Goal: Contribute content

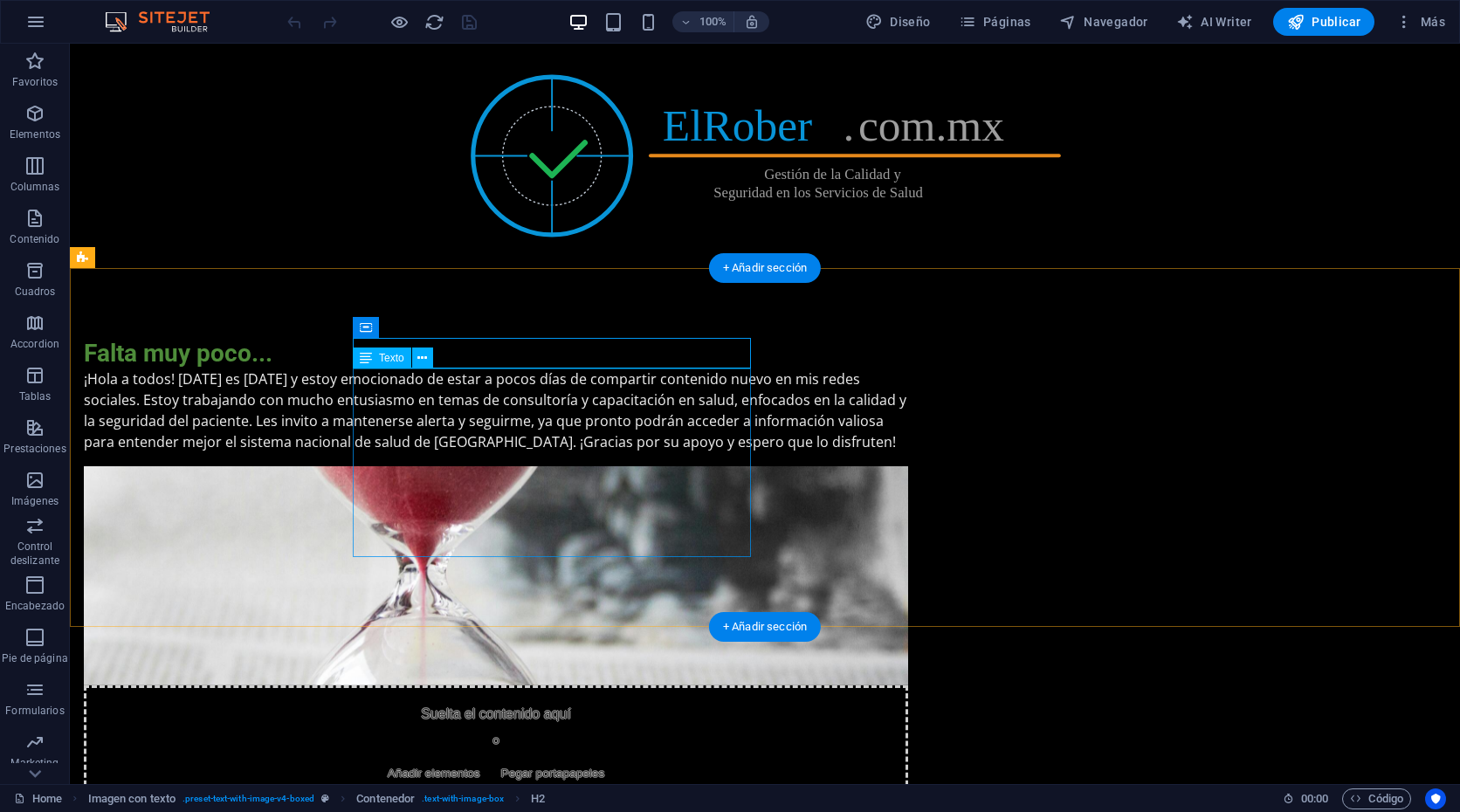
click at [618, 452] on div "¡Hola a todos! [DATE] es [DATE] y estoy emocionado de estar a pocos días de com…" at bounding box center [496, 410] width 824 height 84
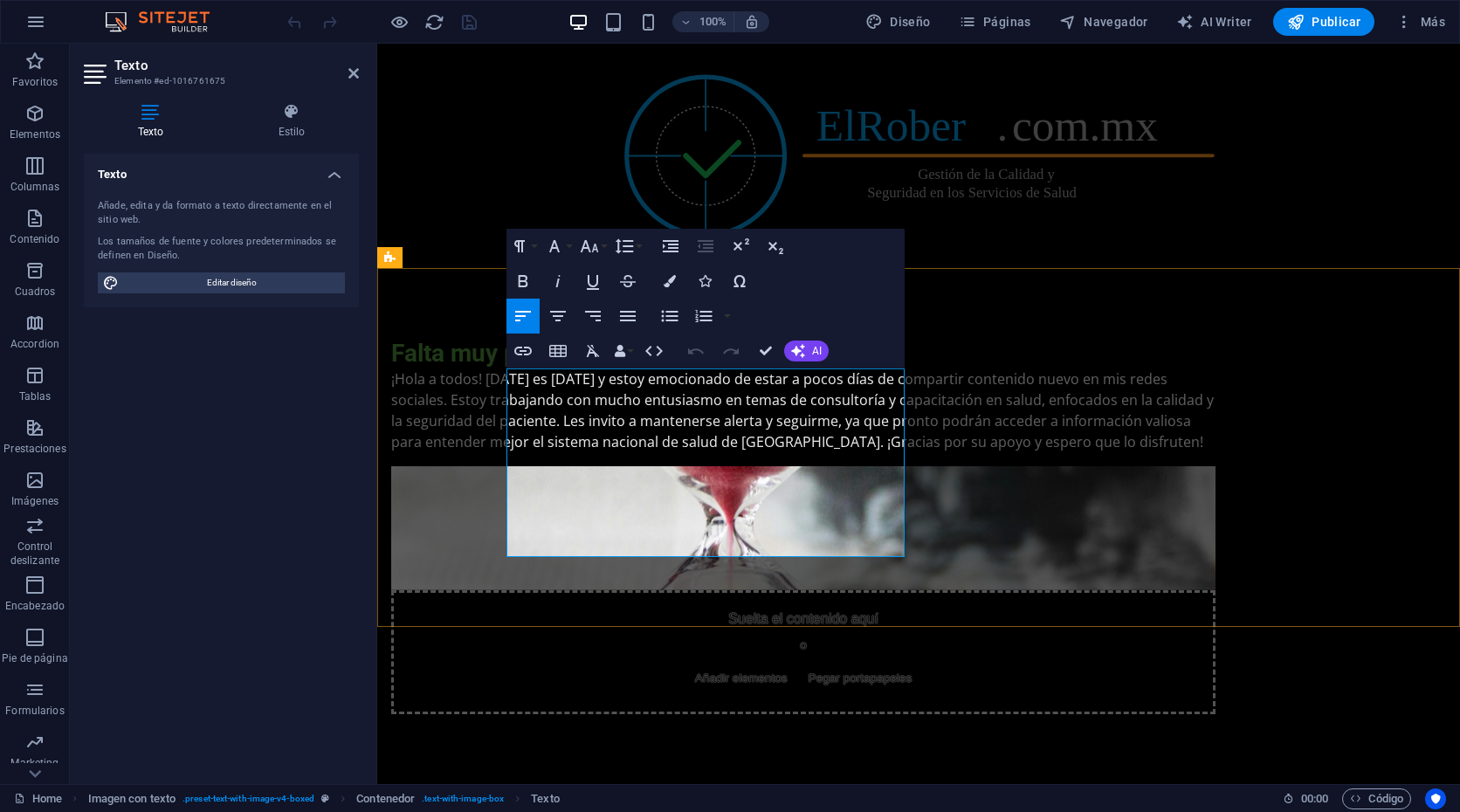
click at [767, 452] on p "¡Hola a todos! [DATE] es [DATE] y estoy emocionado de estar a pocos días de com…" at bounding box center [804, 410] width 824 height 84
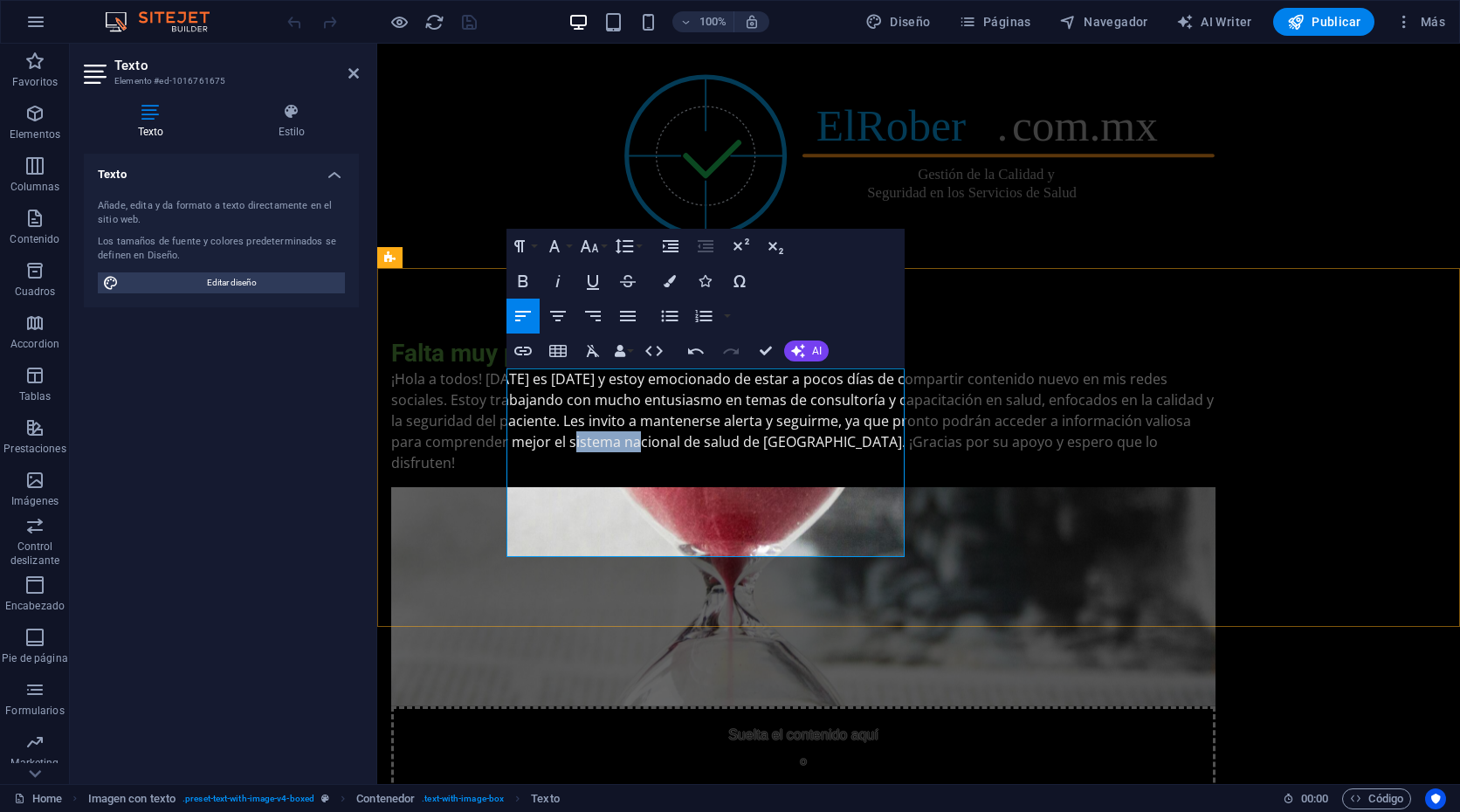
click at [876, 473] on p "¡Hola a todos! [DATE] es [DATE] y estoy emocionado de estar a pocos días de com…" at bounding box center [804, 420] width 824 height 105
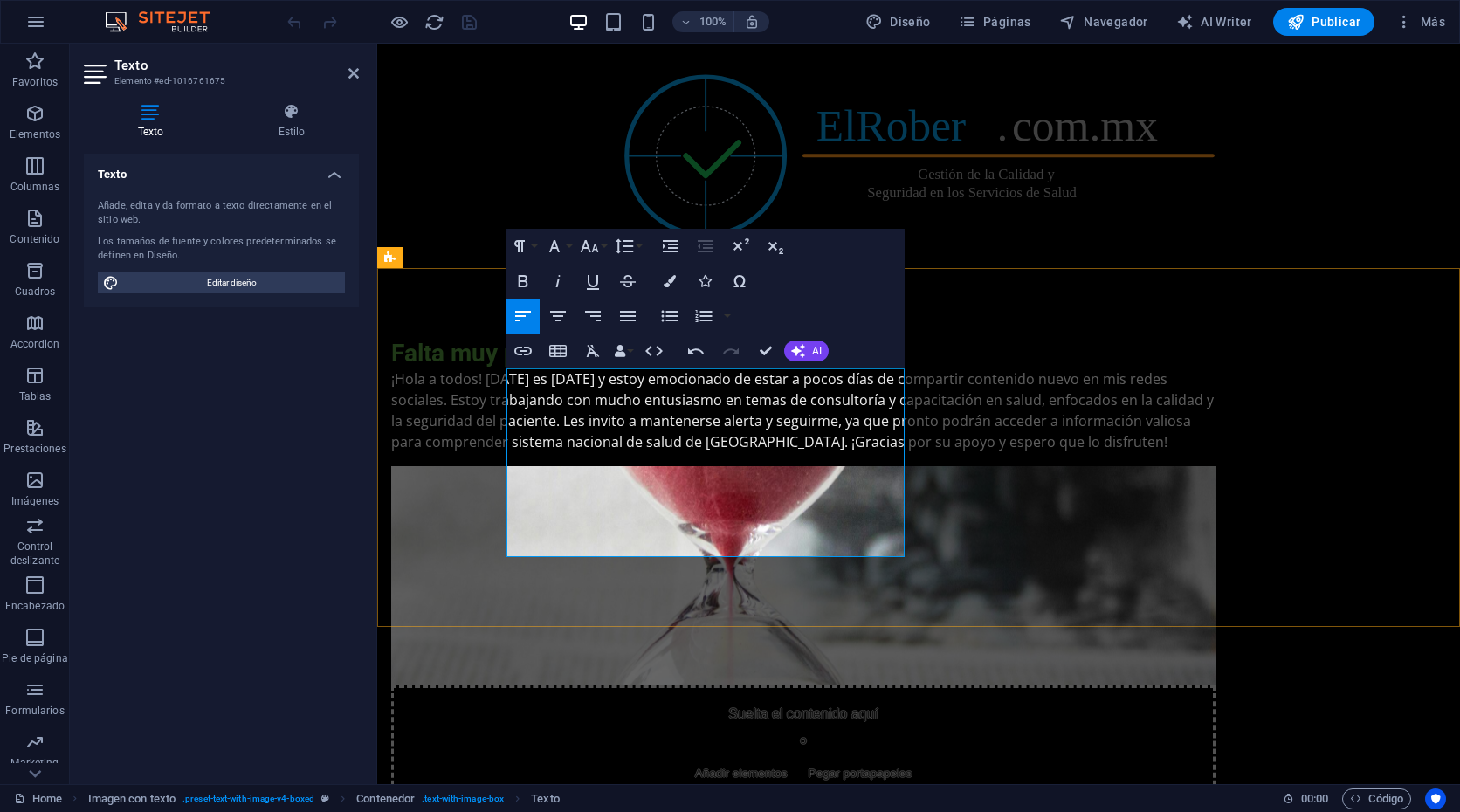
click at [825, 452] on p "¡Hola a todos! [DATE] es [DATE] y estoy emocionado de estar a pocos días de com…" at bounding box center [804, 410] width 824 height 84
click at [517, 452] on p "¡Hola a todos! [DATE] es [DATE] y estoy emocionado de estar a pocos días de com…" at bounding box center [804, 410] width 824 height 84
click at [593, 452] on p "¡Hola a todos! [DATE] es [DATE] y estoy emocionado de estar a pocos días de com…" at bounding box center [804, 410] width 824 height 84
click at [700, 452] on p "¡Hola a todos! [DATE] es [DATE] y estoy emocionado de estar a pocos días de com…" at bounding box center [804, 410] width 824 height 84
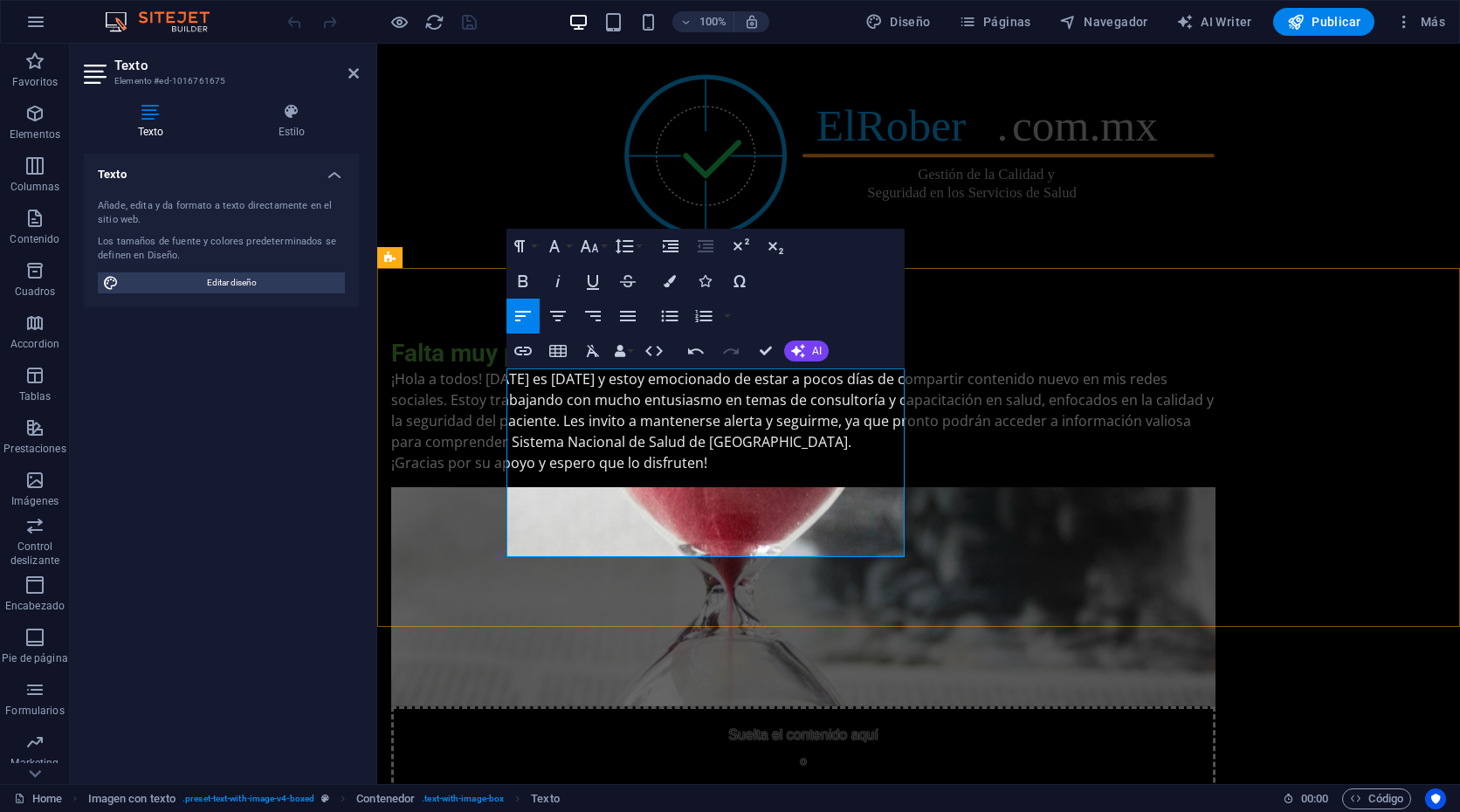
click at [531, 423] on p "¡Hola a todos! [DATE] es [DATE] y estoy emocionado de estar a pocos días de com…" at bounding box center [804, 410] width 824 height 84
click at [836, 452] on p "¡Hola a todos! [DATE] es [DATE] y estoy emocionado de estar a pocos días de com…" at bounding box center [804, 410] width 824 height 84
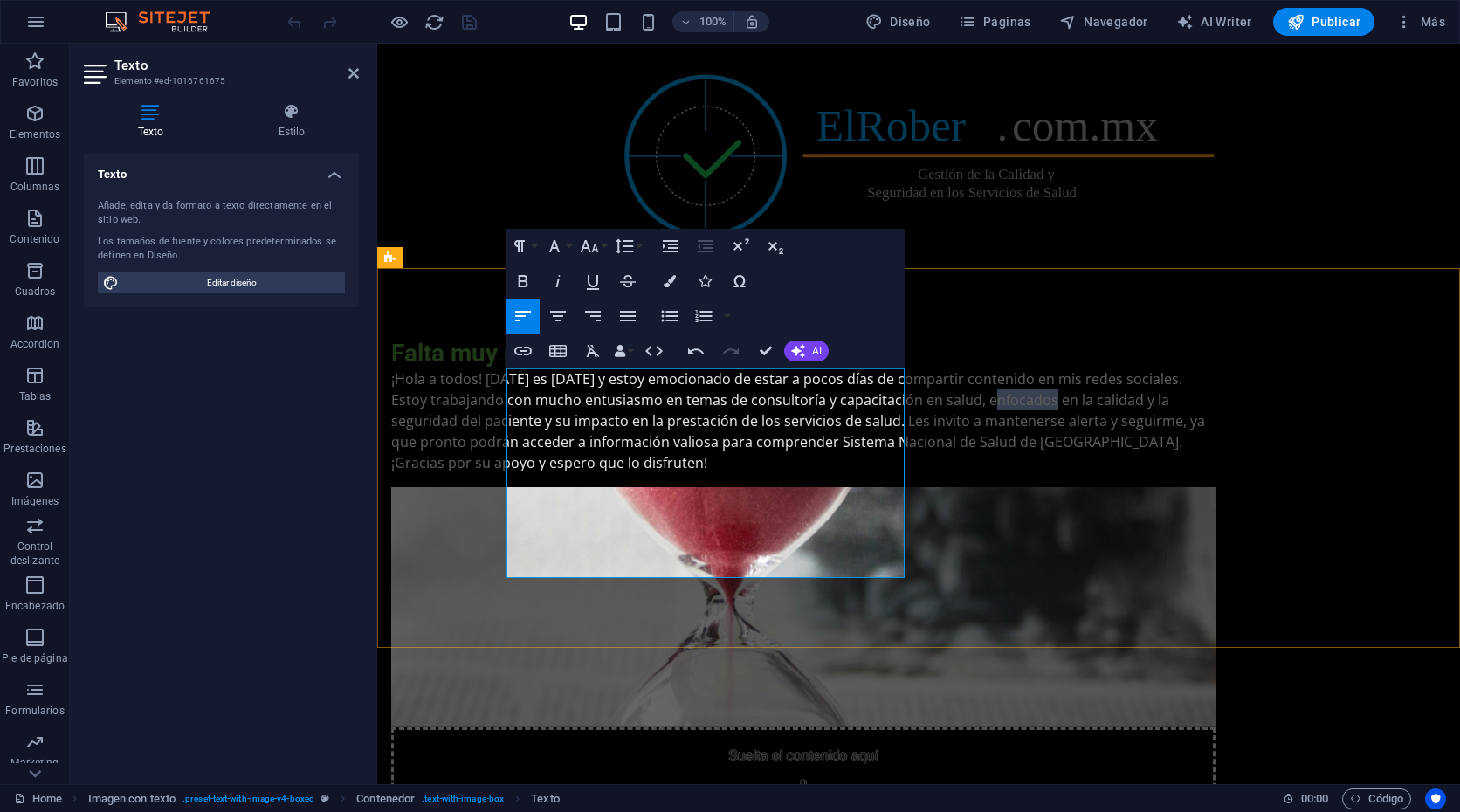
drag, startPoint x: 844, startPoint y: 441, endPoint x: 892, endPoint y: 441, distance: 48.0
click at [892, 441] on p "¡Hola a todos! [DATE] es [DATE] y estoy emocionado de estar a pocos días de com…" at bounding box center [804, 410] width 824 height 84
click at [835, 452] on p "¡Hola a todos! [DATE] es [DATE] y estoy emocionado de estar a pocos días de com…" at bounding box center [804, 410] width 824 height 84
click at [714, 452] on p "¡Hola a todos! [DATE] es [DATE] y estoy emocionado de estar a pocos días de com…" at bounding box center [804, 410] width 824 height 84
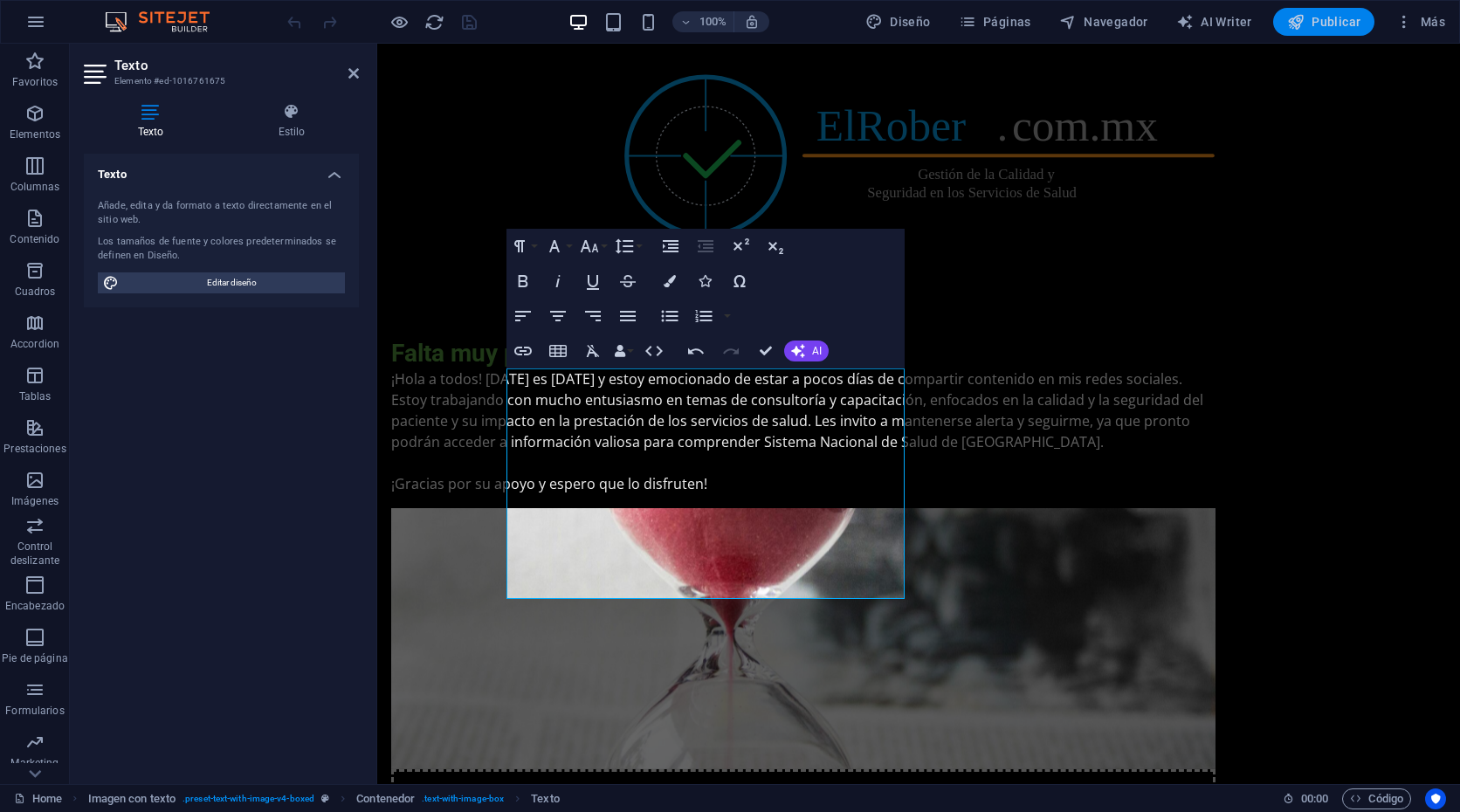
click at [1322, 27] on span "Publicar" at bounding box center [1324, 21] width 74 height 18
